Goal: Check status: Check status

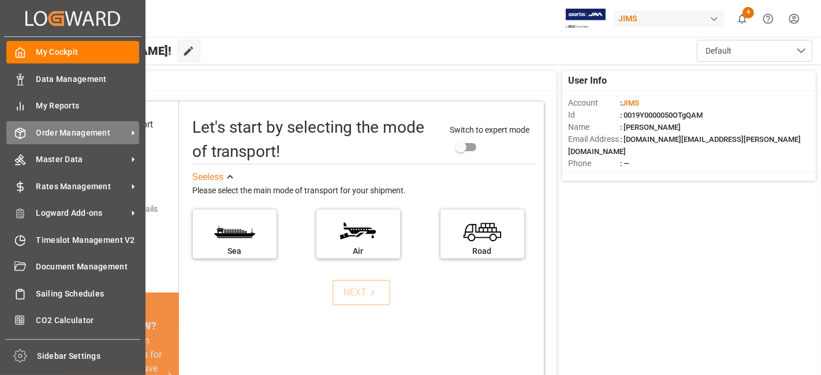
click at [73, 127] on span "Order Management" at bounding box center [81, 133] width 91 height 12
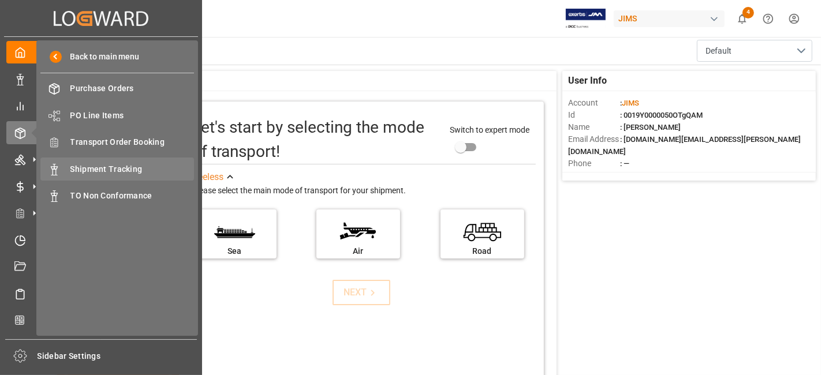
click at [144, 172] on span "Shipment Tracking" at bounding box center [132, 169] width 124 height 12
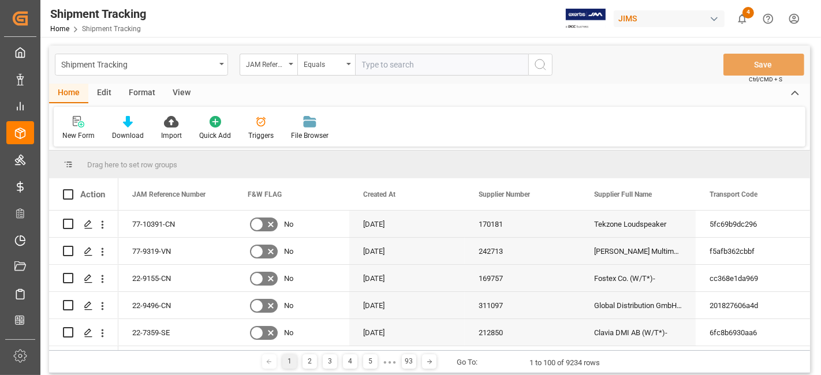
click at [383, 64] on input "text" at bounding box center [441, 65] width 173 height 22
paste input "77-10312-[GEOGRAPHIC_DATA]"
type input "77-10312-[GEOGRAPHIC_DATA]"
click at [549, 73] on button "search button" at bounding box center [540, 65] width 24 height 22
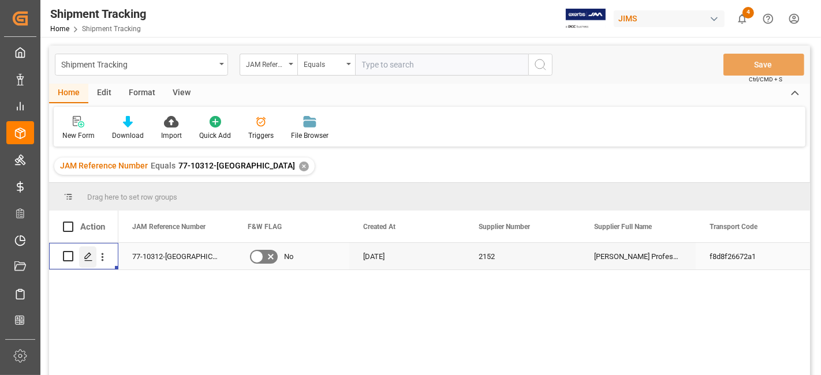
click at [86, 260] on line "Press SPACE to select this row." at bounding box center [88, 260] width 7 height 0
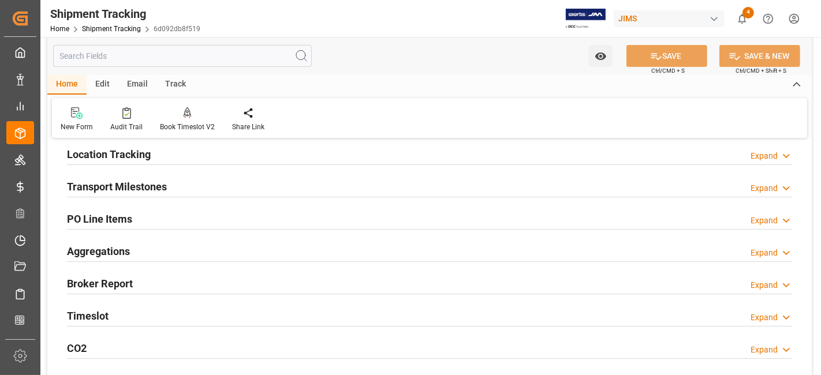
scroll to position [64, 0]
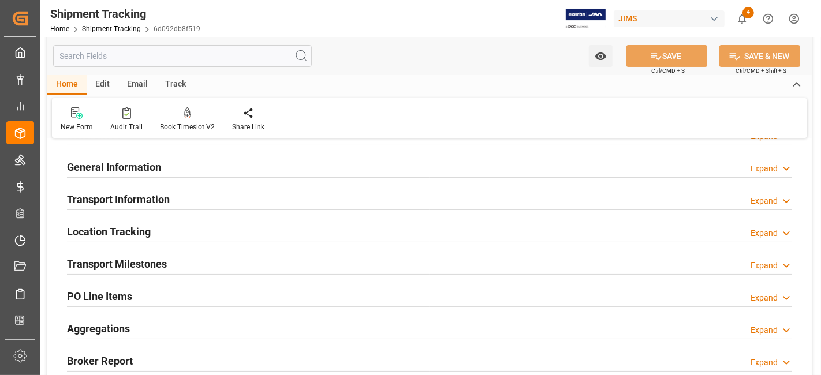
click at [189, 261] on div "Transport Milestones Expand" at bounding box center [429, 263] width 725 height 22
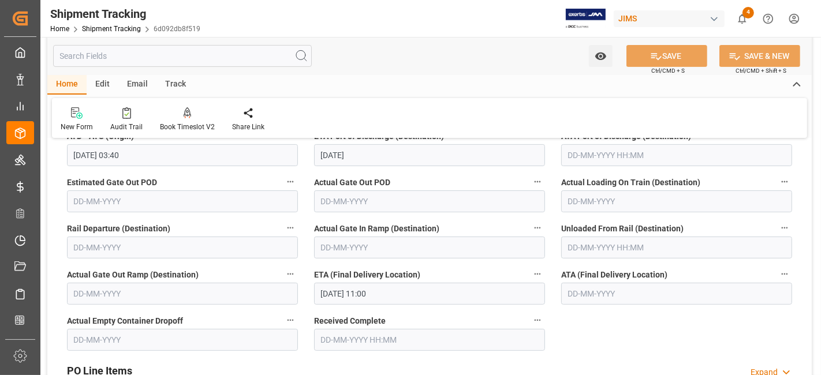
scroll to position [321, 0]
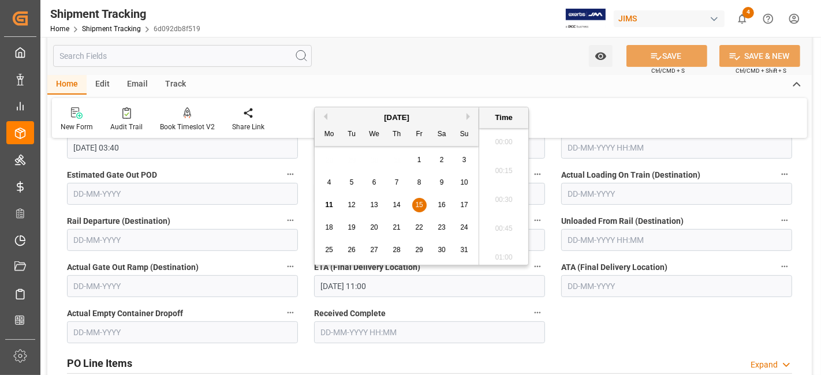
click at [416, 289] on input "15-08-2025 11:00" at bounding box center [429, 287] width 231 height 22
click at [393, 207] on span "14" at bounding box center [397, 205] width 8 height 8
type input "14-08-2025 11:00"
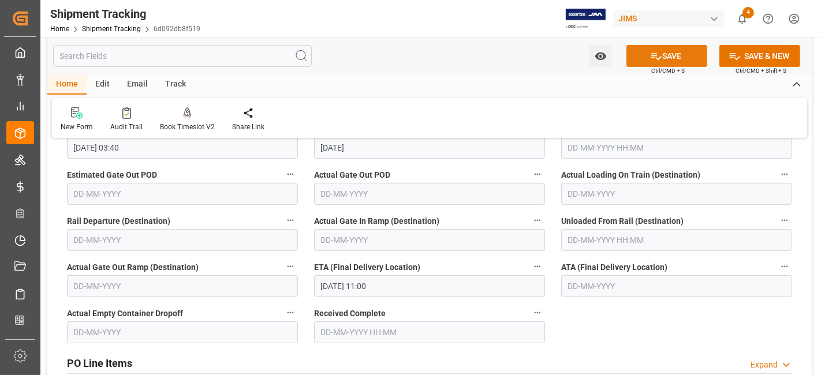
click at [643, 56] on button "SAVE" at bounding box center [667, 56] width 81 height 22
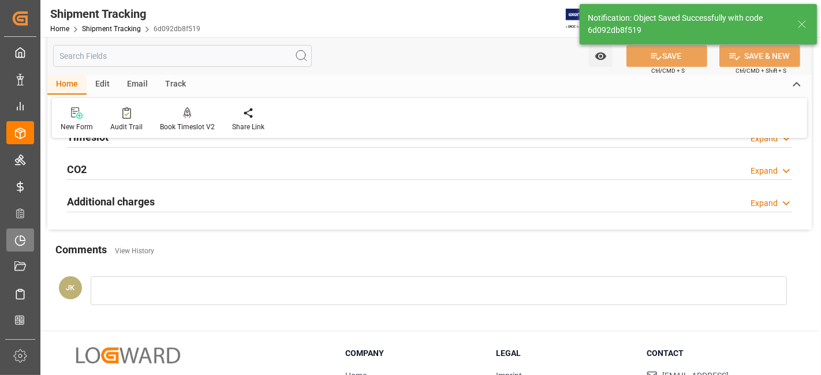
scroll to position [0, 0]
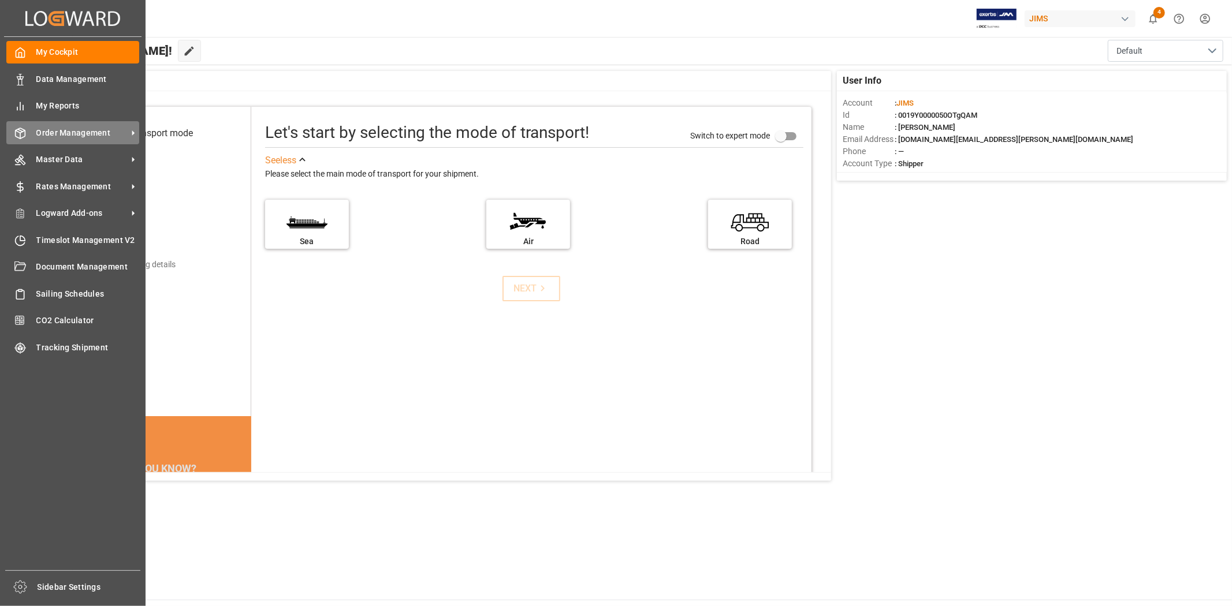
click at [91, 130] on span "Order Management" at bounding box center [81, 133] width 91 height 12
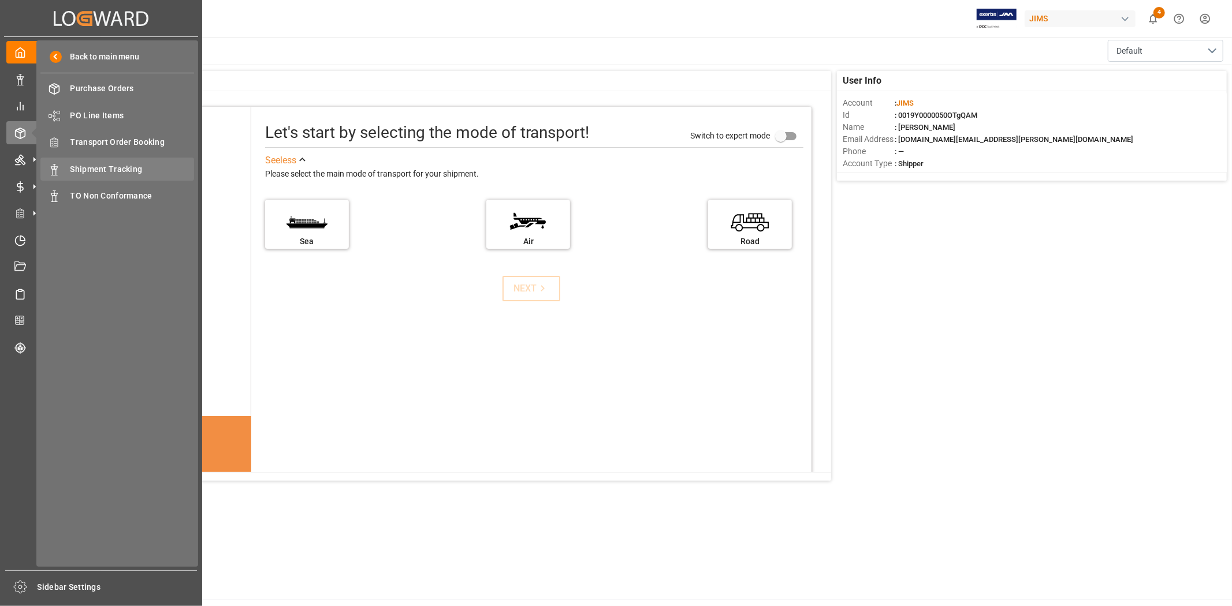
click at [139, 166] on span "Shipment Tracking" at bounding box center [132, 169] width 124 height 12
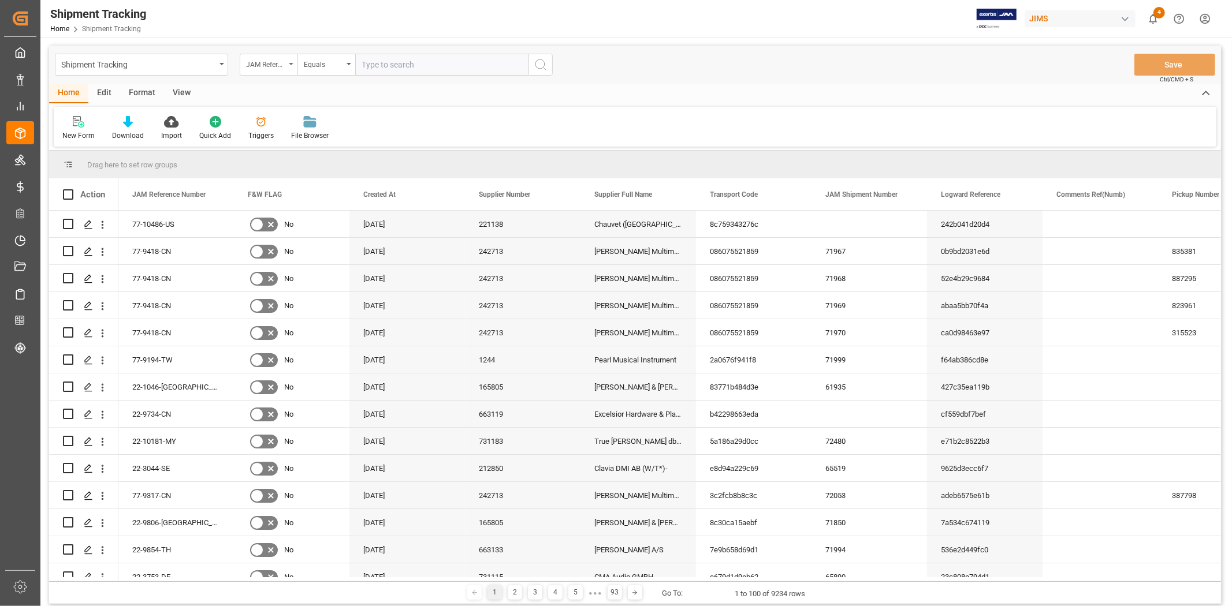
click at [281, 68] on div "JAM Reference Number" at bounding box center [265, 63] width 39 height 13
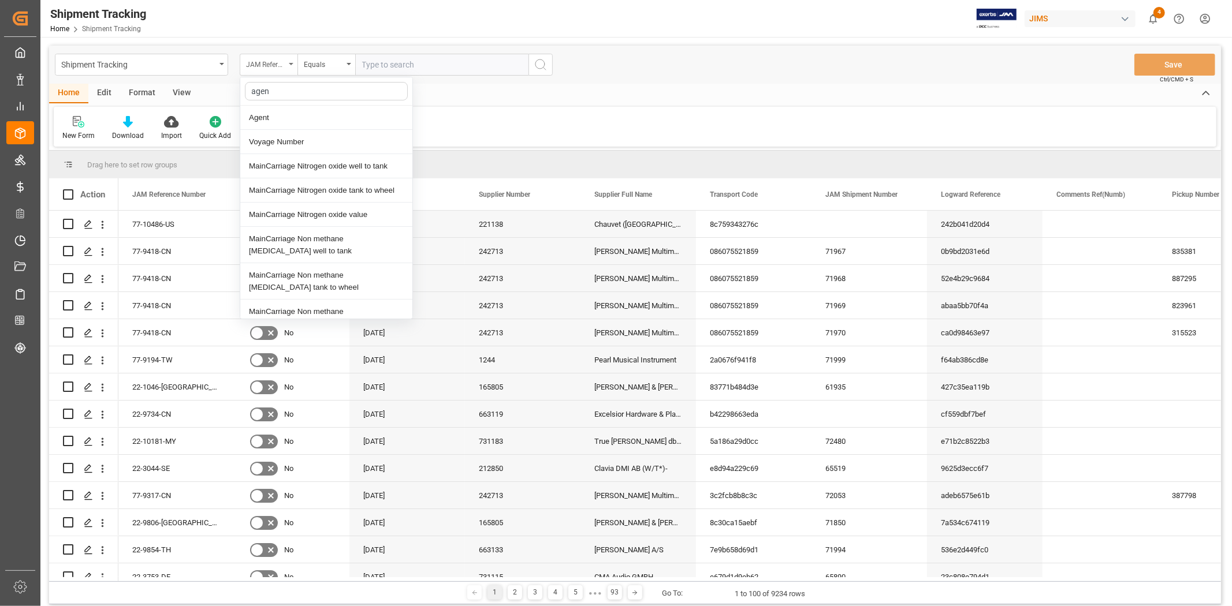
type input "agent"
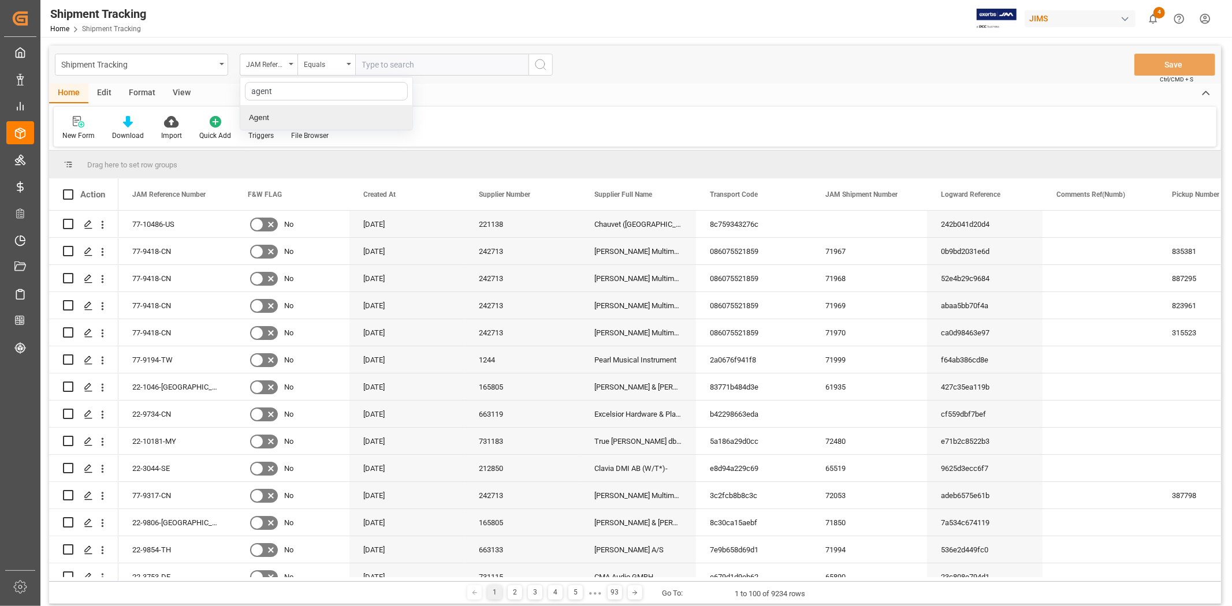
click at [302, 120] on div "Agent" at bounding box center [326, 118] width 172 height 24
click at [385, 60] on span "Select Items" at bounding box center [386, 64] width 49 height 9
type input "jang"
click at [408, 118] on span "[PERSON_NAME]" at bounding box center [409, 117] width 63 height 9
click at [378, 118] on input "[PERSON_NAME]" at bounding box center [367, 117] width 23 height 23
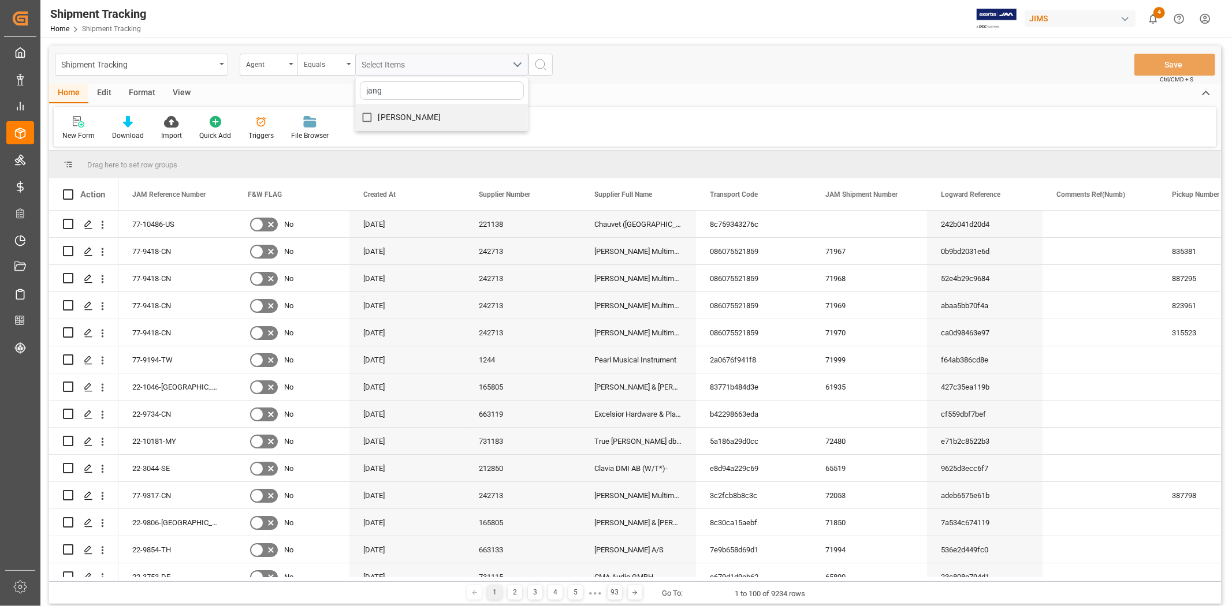
checkbox input "true"
click at [541, 58] on icon "search button" at bounding box center [541, 65] width 14 height 14
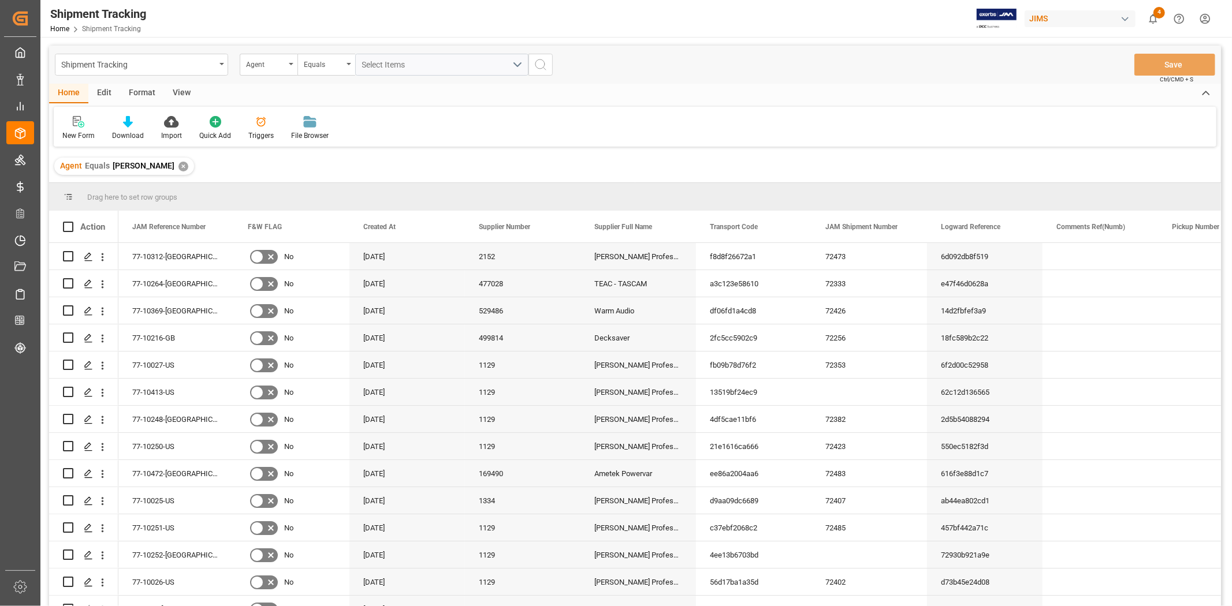
click at [183, 96] on div "View" at bounding box center [181, 94] width 35 height 20
click at [72, 129] on div "Default" at bounding box center [74, 128] width 40 height 25
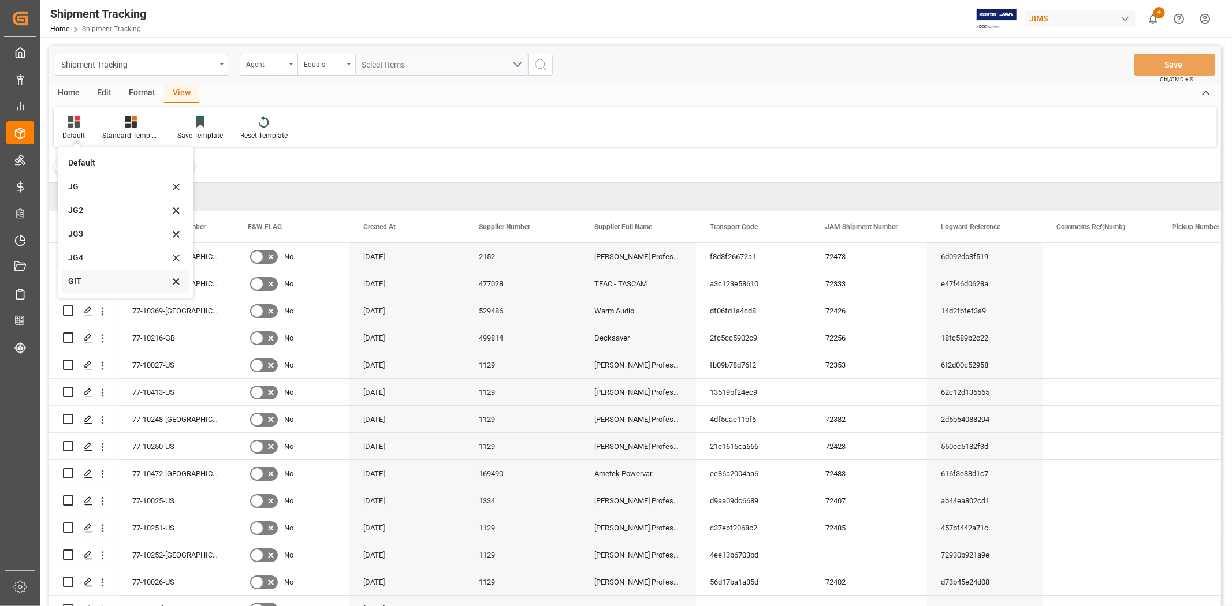
click at [127, 281] on div "GIT" at bounding box center [118, 282] width 101 height 12
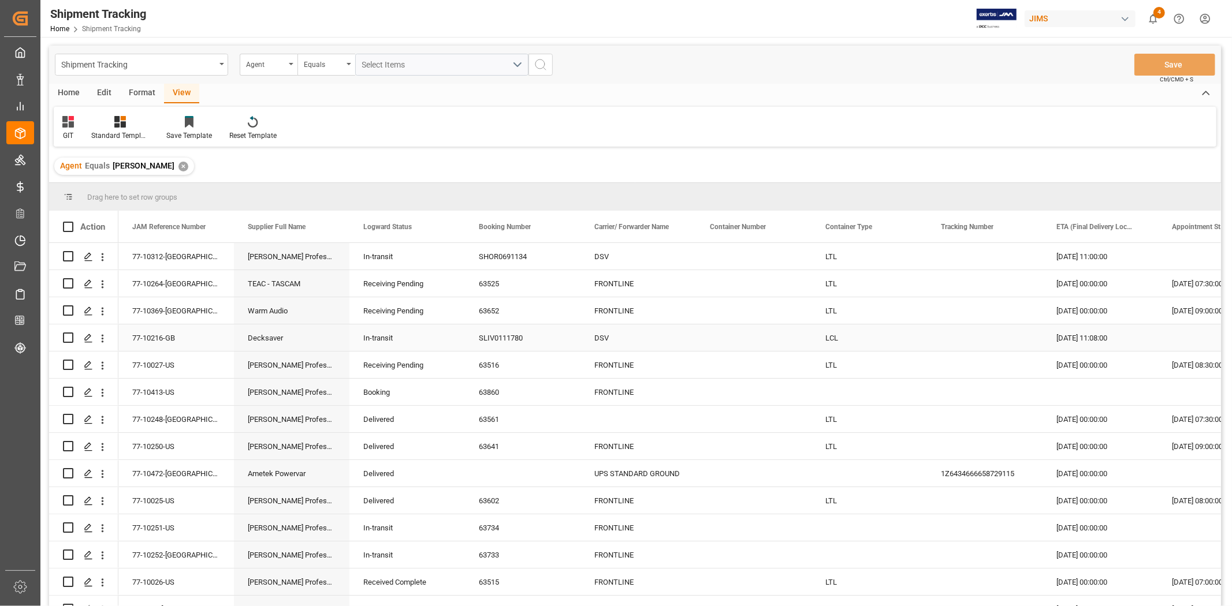
click at [280, 348] on div "Decksaver" at bounding box center [292, 338] width 116 height 27
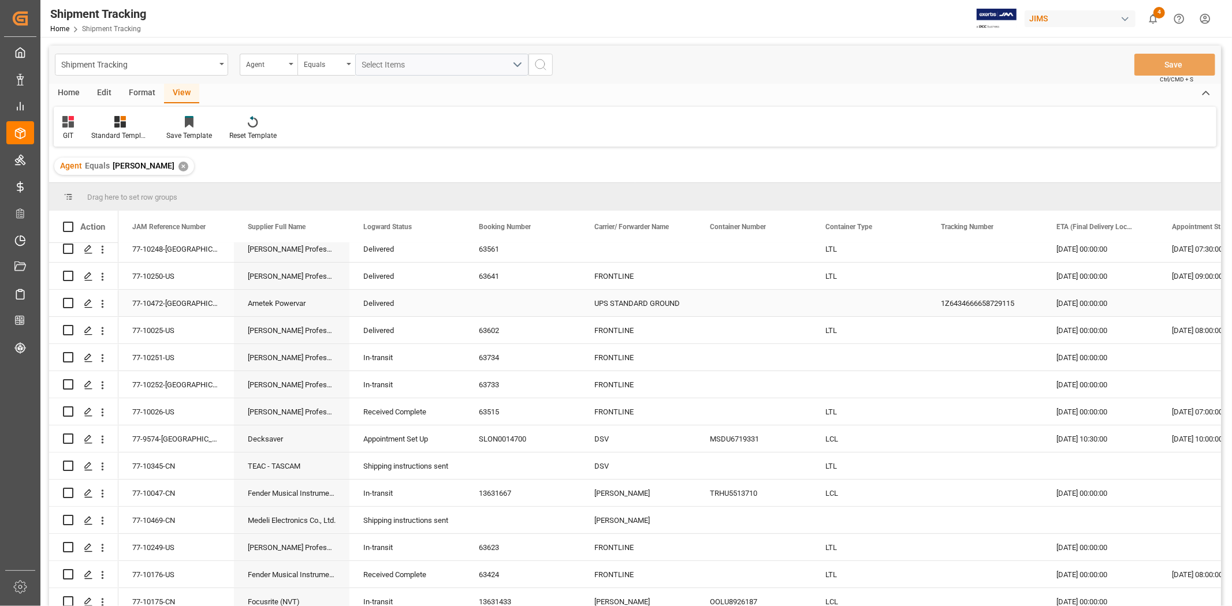
scroll to position [192, 0]
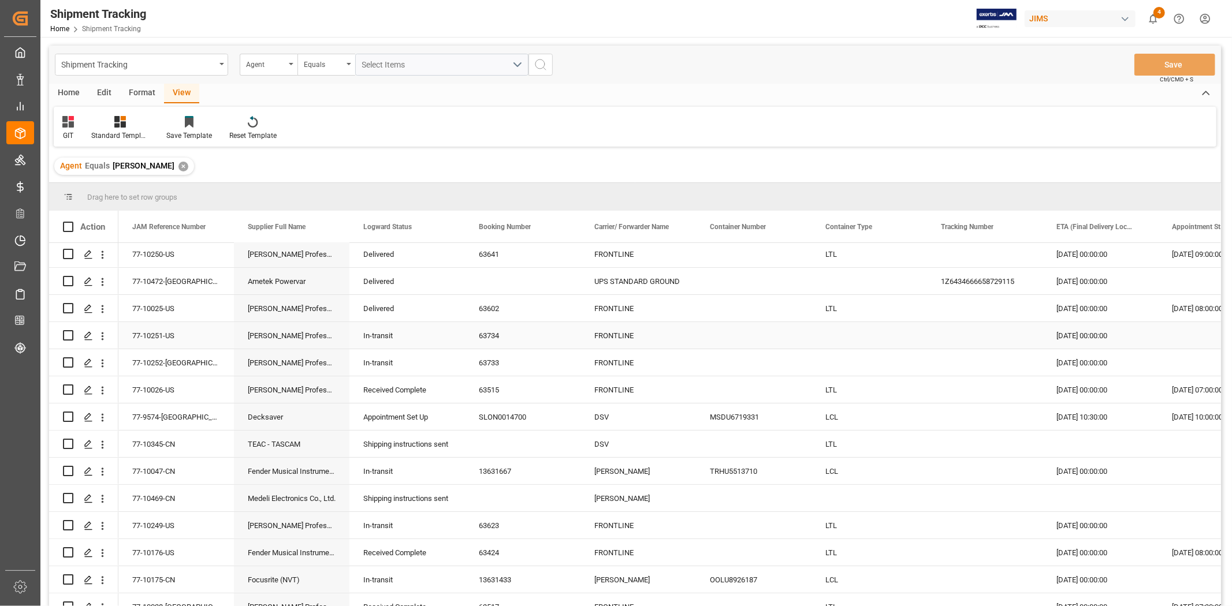
click at [165, 328] on div "77-10251-US" at bounding box center [176, 335] width 116 height 27
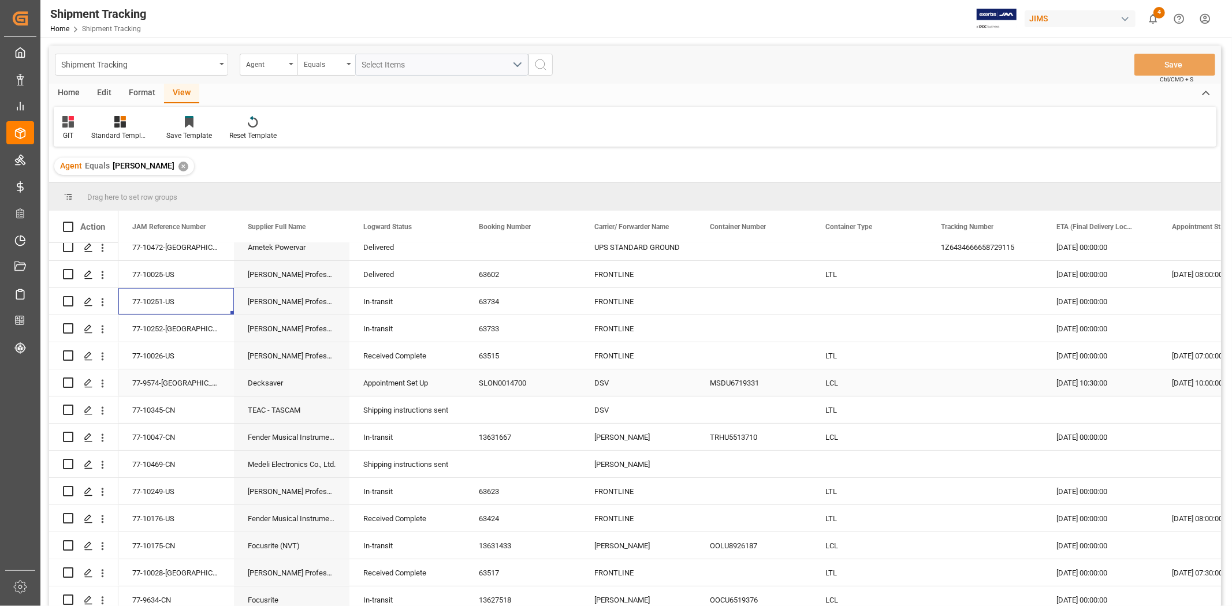
scroll to position [256, 0]
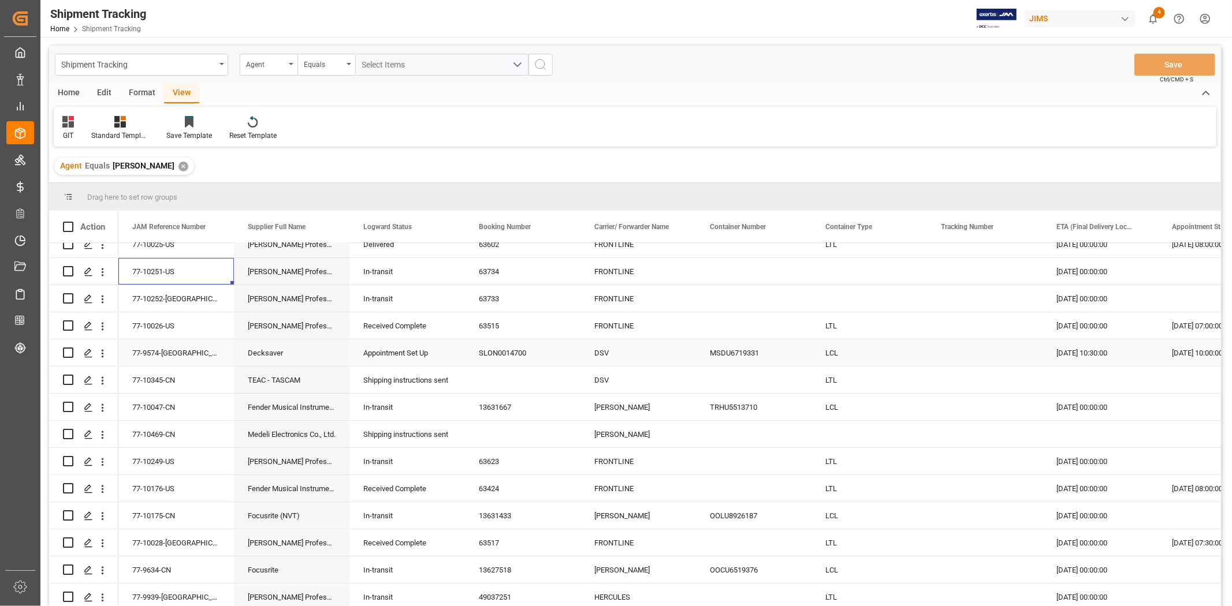
click at [1086, 355] on div "[DATE] 10:30:00" at bounding box center [1101, 353] width 116 height 27
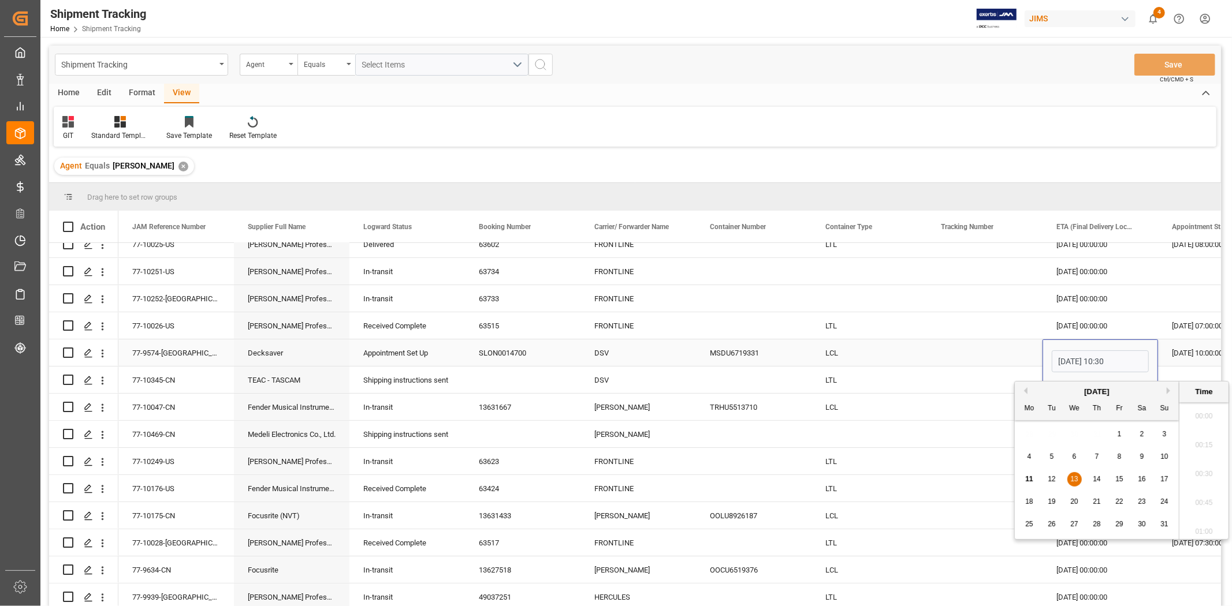
scroll to position [985, 0]
click at [1030, 478] on span "11" at bounding box center [1029, 479] width 8 height 8
type input "[DATE] 10:30"
click at [926, 385] on div "LTL" at bounding box center [869, 380] width 116 height 27
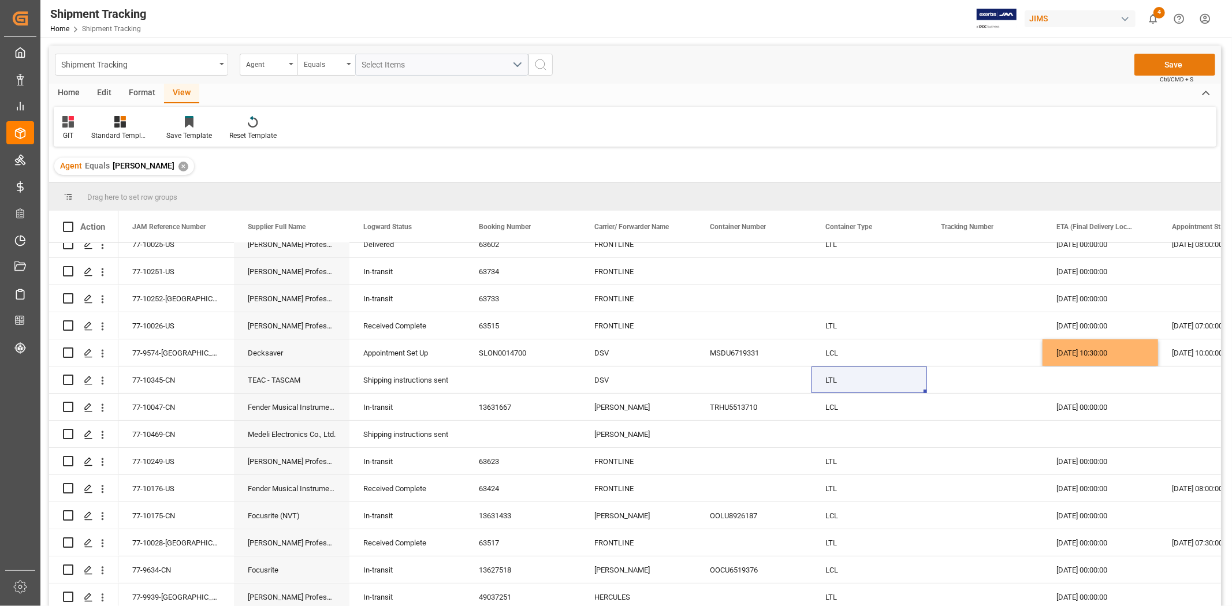
click at [1169, 70] on button "Save" at bounding box center [1174, 65] width 81 height 22
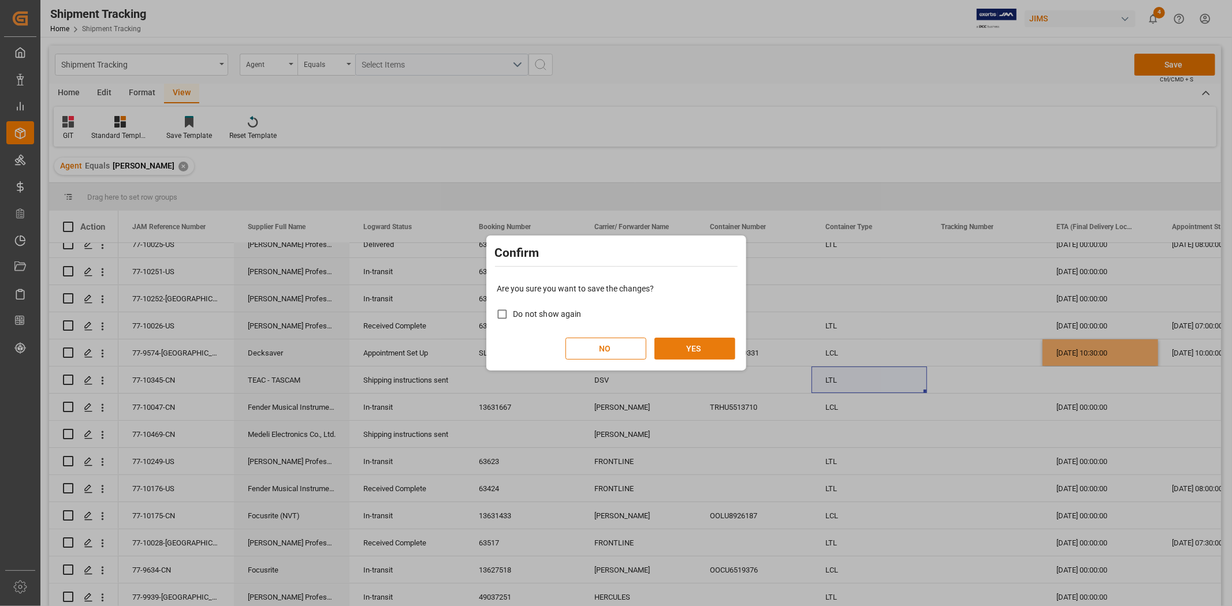
click at [699, 353] on button "YES" at bounding box center [694, 349] width 81 height 22
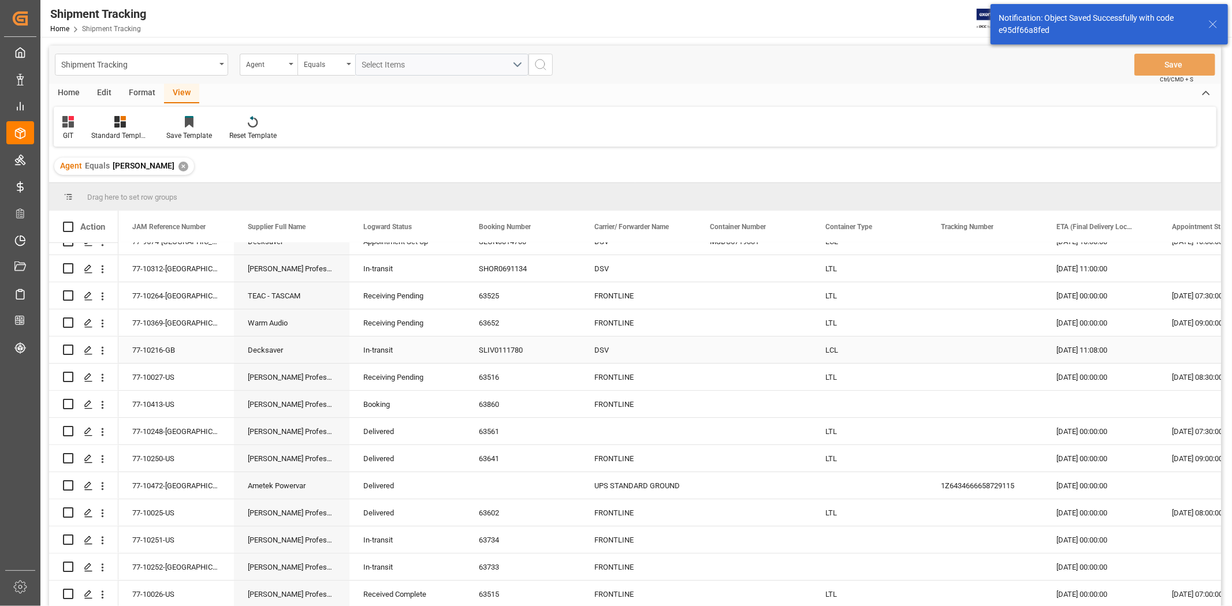
scroll to position [0, 0]
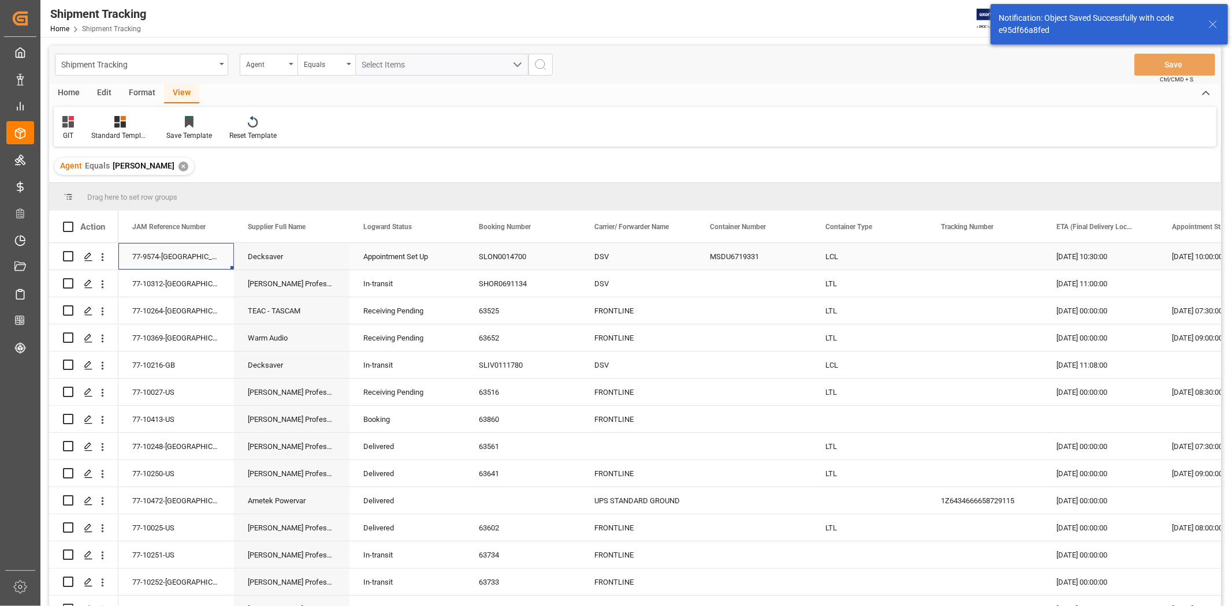
click at [171, 257] on div "77-9574-[GEOGRAPHIC_DATA]" at bounding box center [176, 256] width 116 height 27
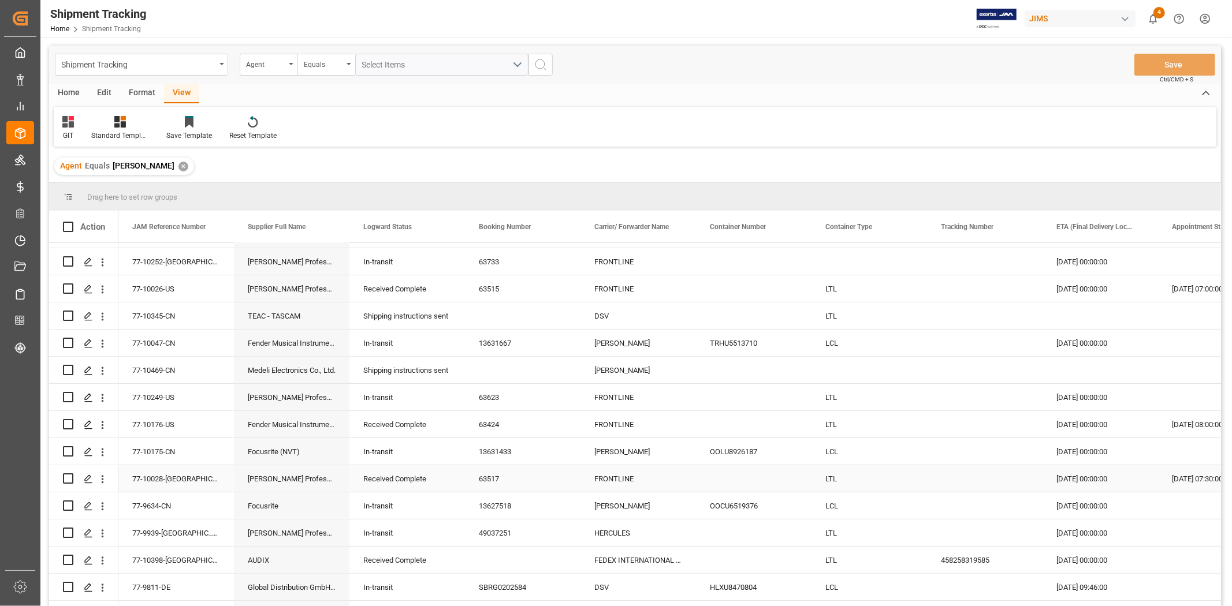
scroll to position [385, 0]
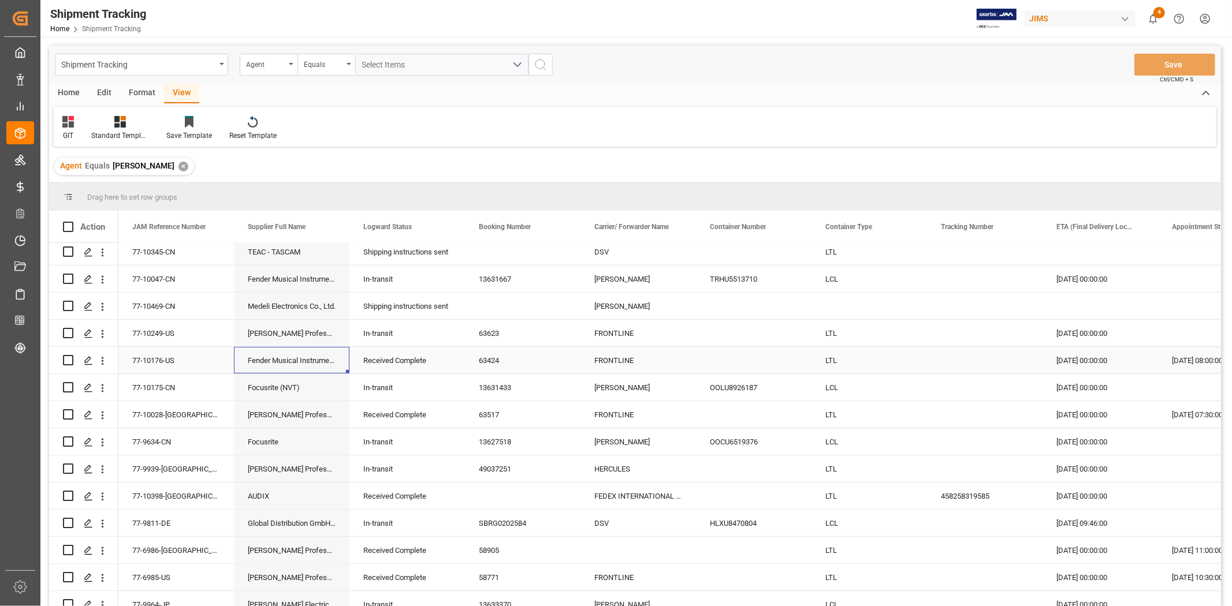
click at [269, 366] on div "Fender Musical Instruments Corp." at bounding box center [292, 360] width 116 height 27
click at [262, 392] on div "Focusrite (NVT)" at bounding box center [292, 387] width 116 height 27
click at [274, 445] on div "Focusrite" at bounding box center [292, 442] width 116 height 27
click at [504, 441] on div "13627518" at bounding box center [523, 442] width 116 height 27
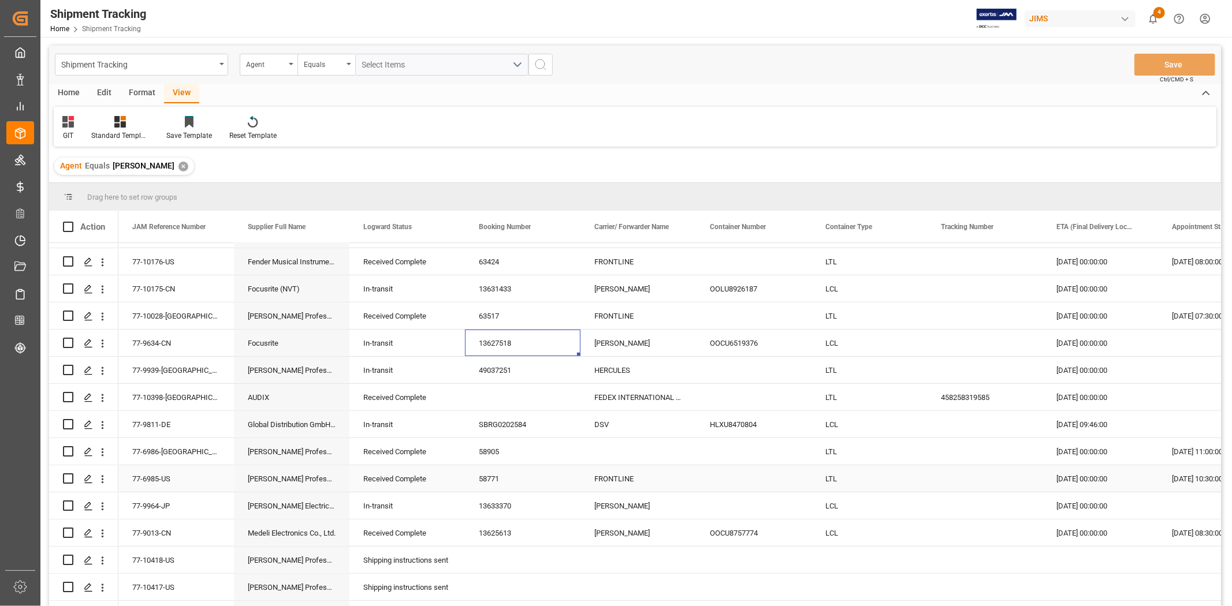
scroll to position [513, 0]
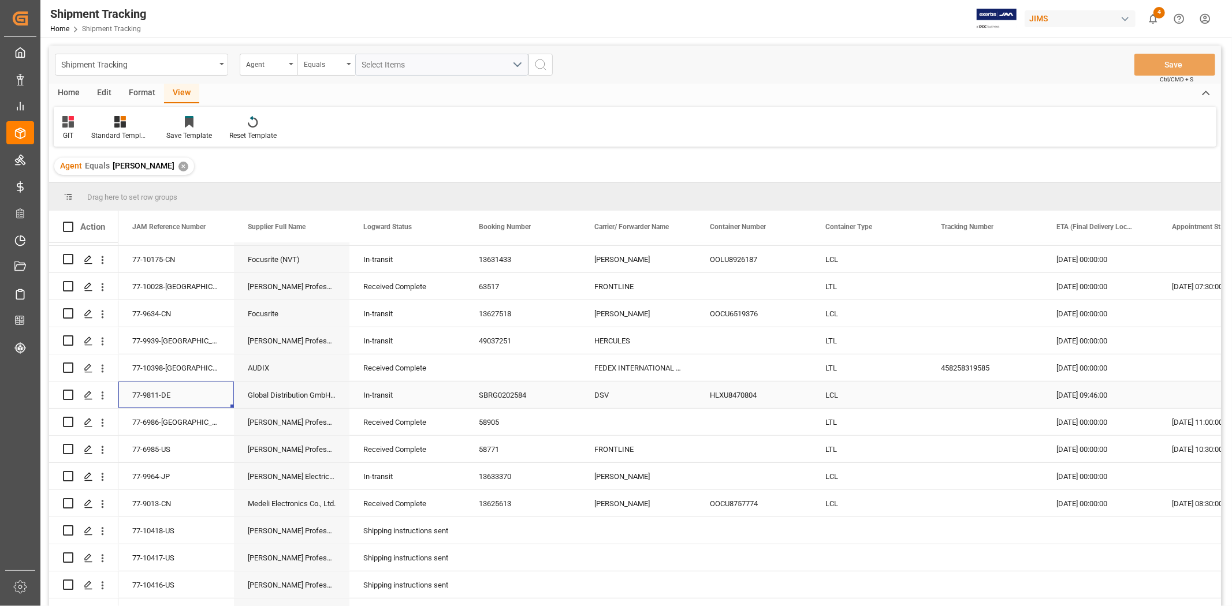
click at [154, 395] on div "77-9811-DE" at bounding box center [176, 395] width 116 height 27
click at [281, 482] on div "[PERSON_NAME] Electric Co., Ltd." at bounding box center [292, 476] width 116 height 27
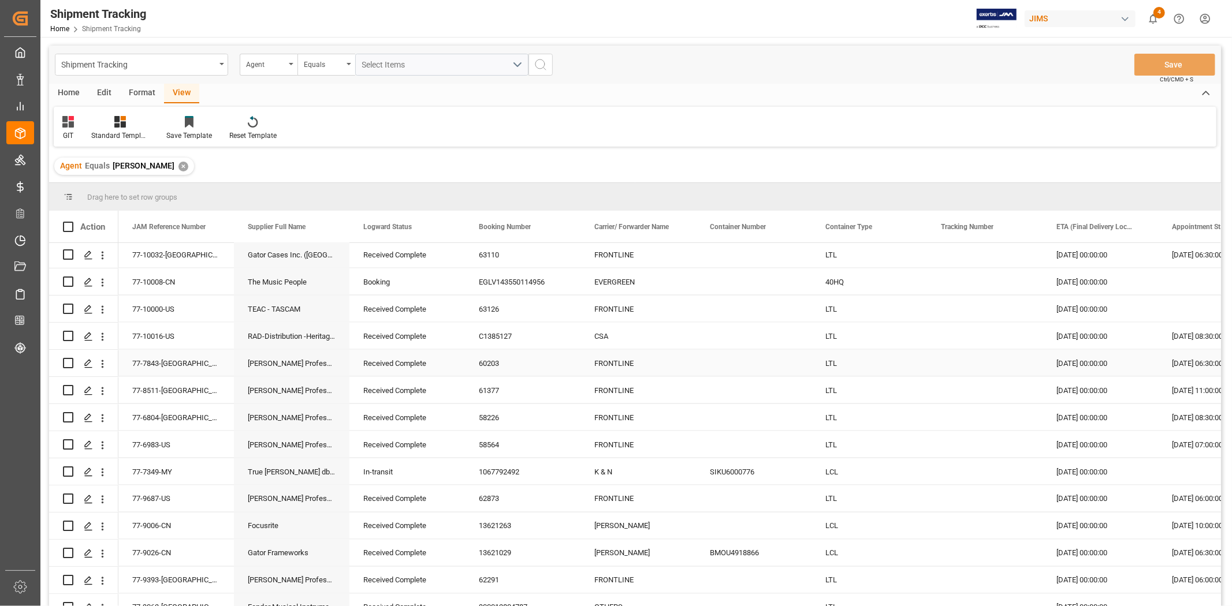
scroll to position [1604, 0]
click at [285, 474] on div "True [PERSON_NAME] dba Bassboss" at bounding box center [292, 471] width 116 height 27
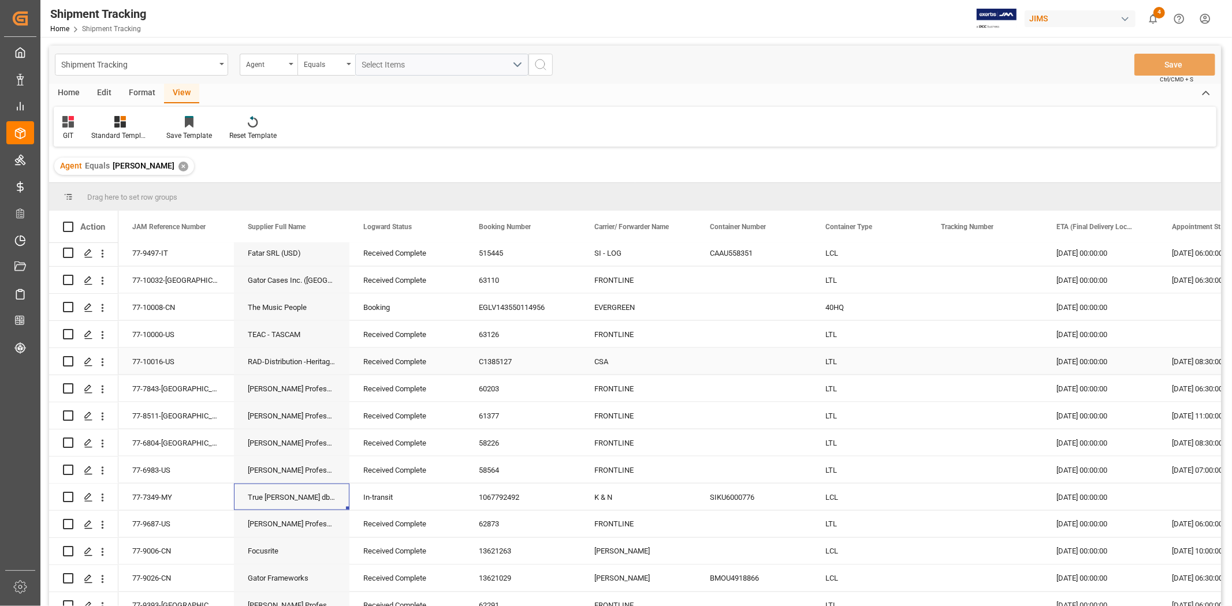
scroll to position [1517, 0]
